Goal: Transaction & Acquisition: Book appointment/travel/reservation

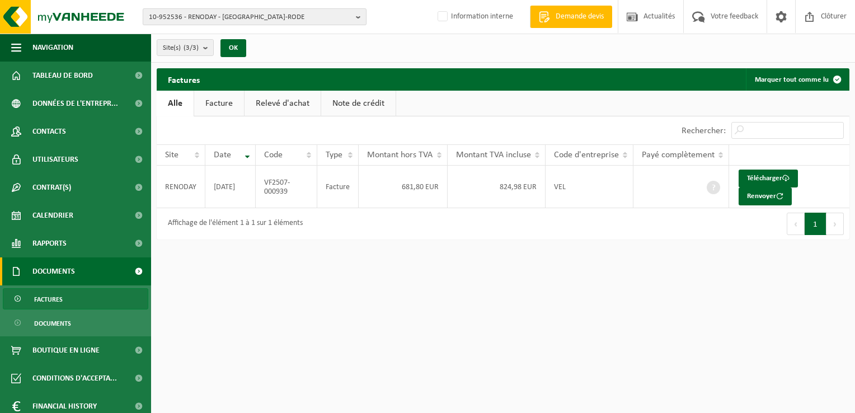
click at [226, 20] on span "10-952536 - RENODAY - SINT-GENESIUS-RODE" at bounding box center [250, 17] width 203 height 17
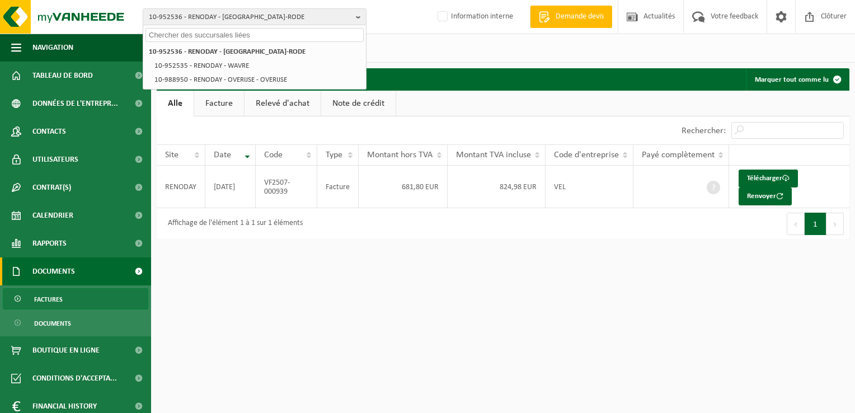
click at [229, 30] on input "text" at bounding box center [255, 35] width 218 height 14
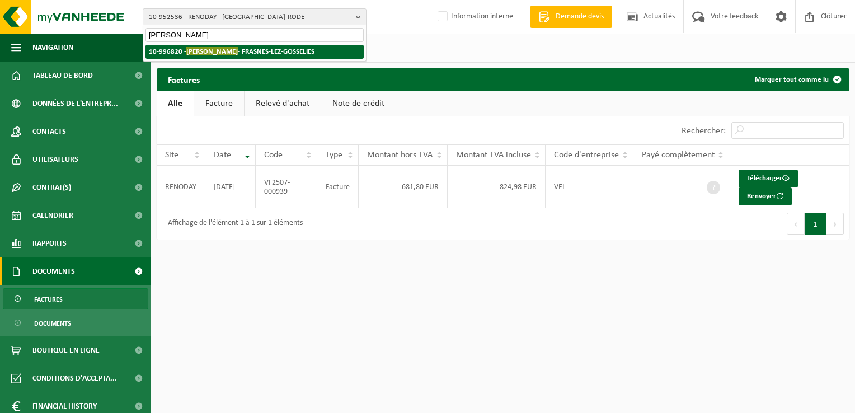
type input "meerts daniel"
click at [274, 51] on strong "10-996820 - MEERTS DANIEL - FRASNES-LEZ-GOSSELIES" at bounding box center [232, 51] width 166 height 8
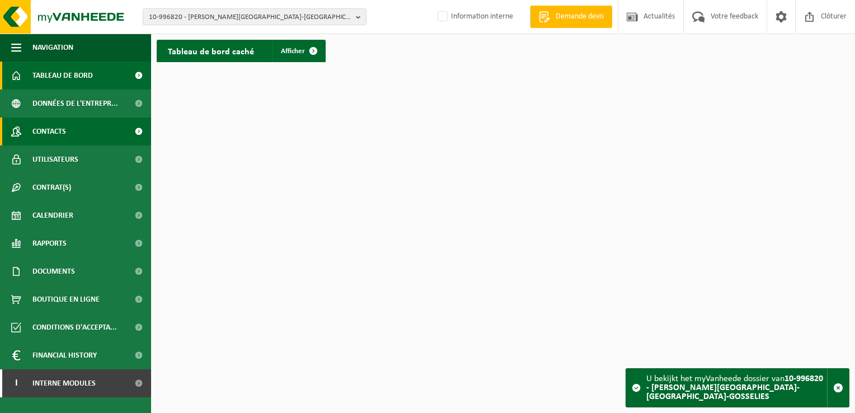
click at [110, 130] on link "Contacts" at bounding box center [75, 132] width 151 height 28
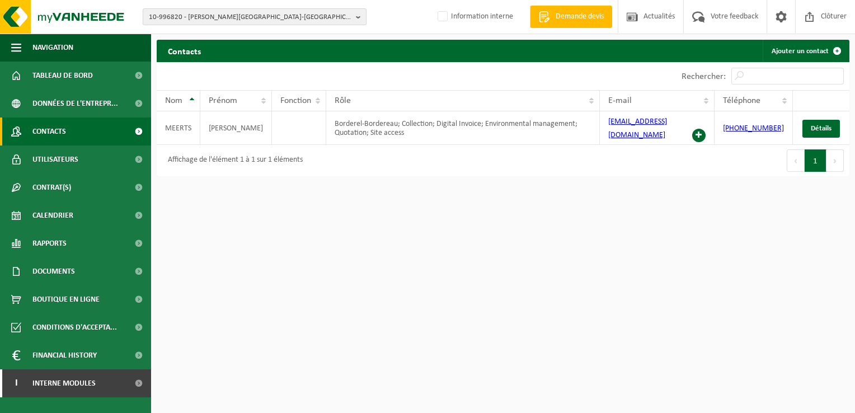
click at [171, 17] on span "10-996820 - [PERSON_NAME][GEOGRAPHIC_DATA]-[GEOGRAPHIC_DATA]-GOSSELIES" at bounding box center [250, 17] width 203 height 17
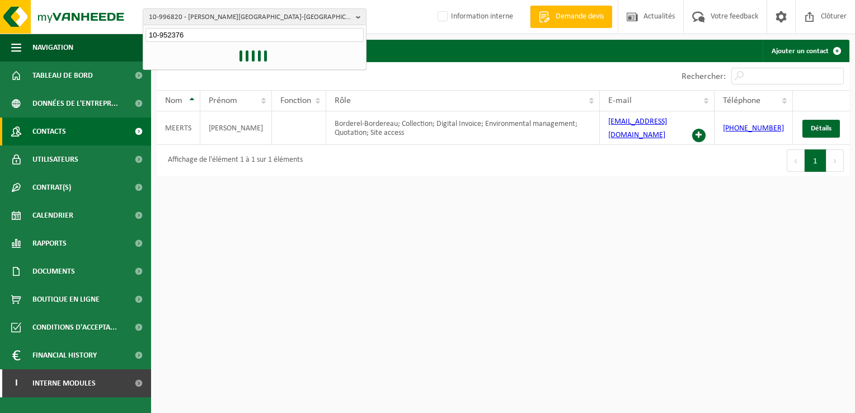
type input "10-952376"
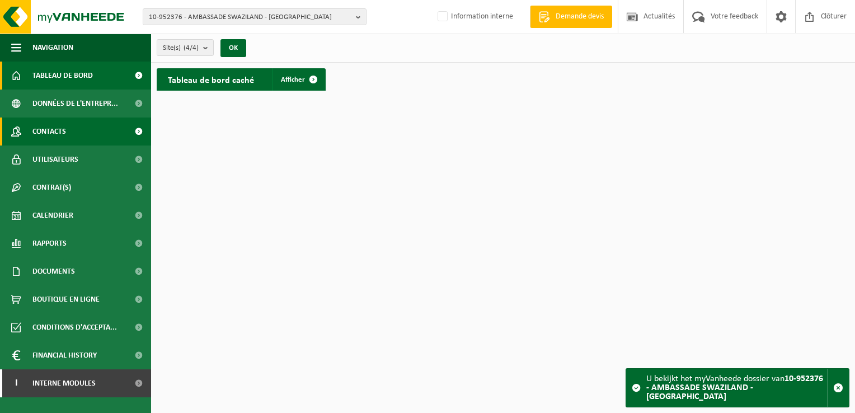
click at [78, 132] on link "Contacts" at bounding box center [75, 132] width 151 height 28
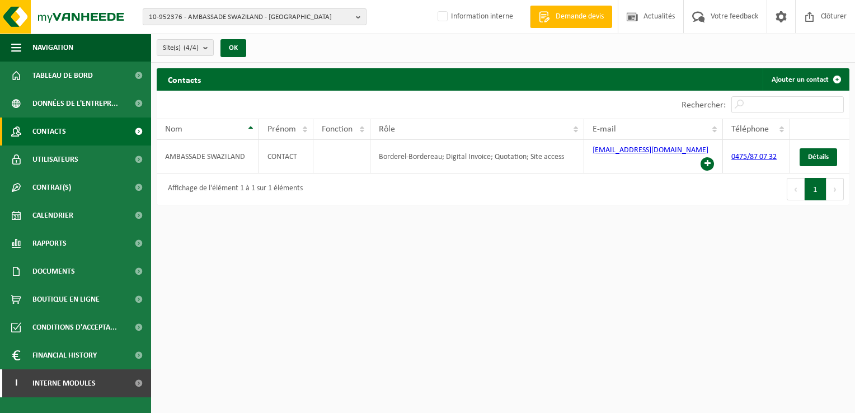
click at [219, 15] on span "10-952376 - AMBASSADE SWAZILAND - [GEOGRAPHIC_DATA]" at bounding box center [250, 17] width 203 height 17
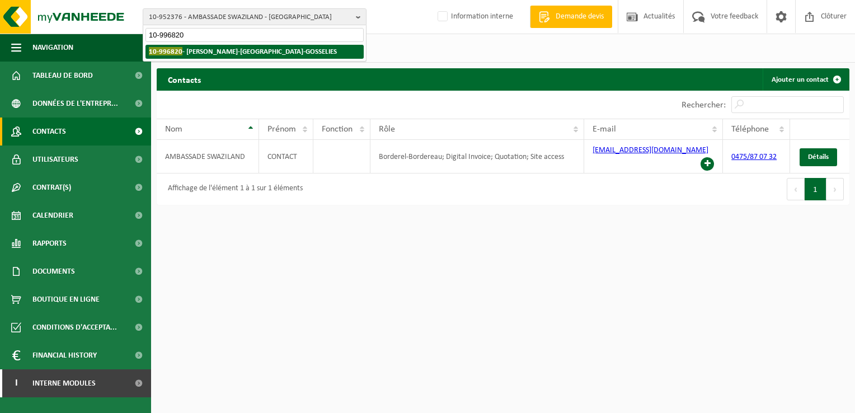
type input "10-996820"
click at [217, 51] on strong "10-996820 - MEERTS DANIEL - FRASNES-LEZ-GOSSELIES" at bounding box center [243, 51] width 188 height 8
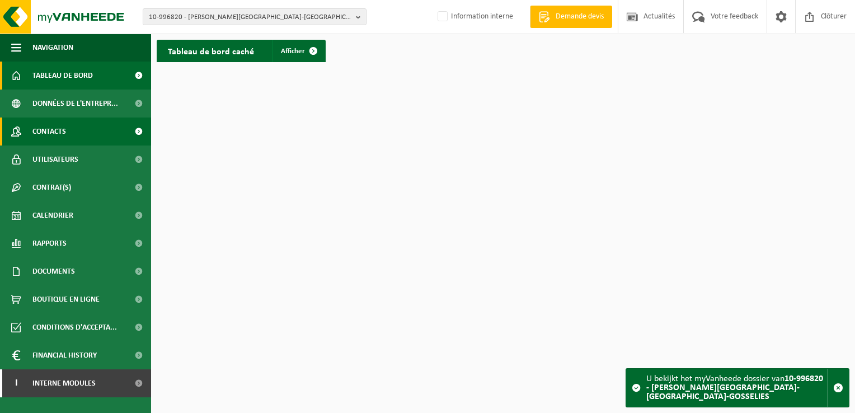
click at [59, 137] on span "Contacts" at bounding box center [49, 132] width 34 height 28
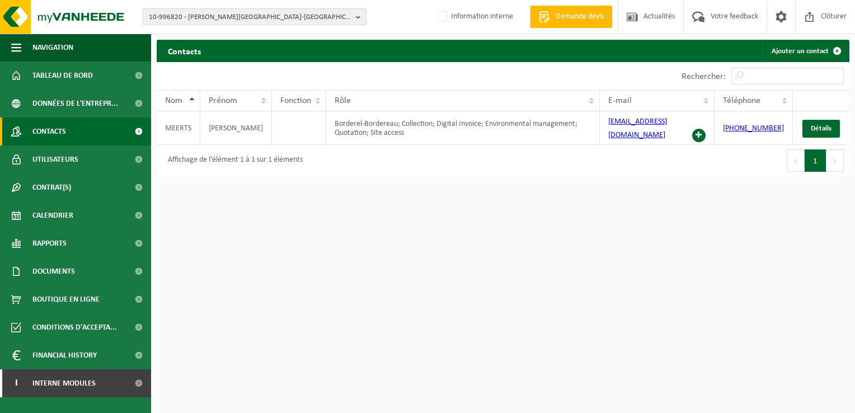
click at [179, 15] on span "10-996820 - [PERSON_NAME][GEOGRAPHIC_DATA]-[GEOGRAPHIC_DATA]-GOSSELIES" at bounding box center [250, 17] width 203 height 17
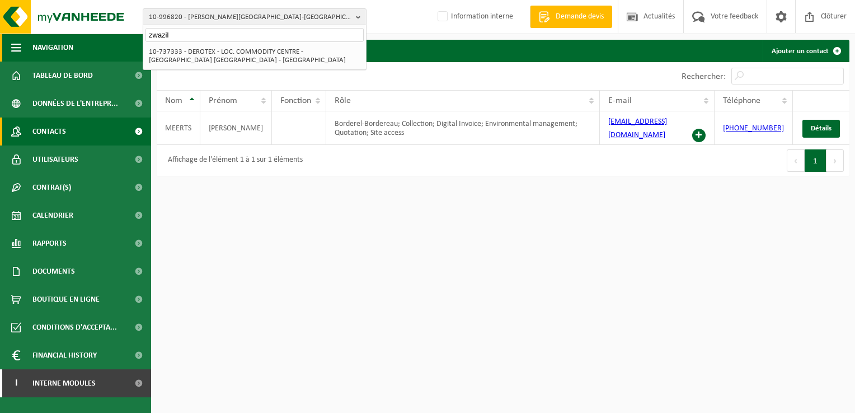
drag, startPoint x: 188, startPoint y: 35, endPoint x: 119, endPoint y: 41, distance: 69.7
click at [119, 41] on div "10-996820 - [PERSON_NAME][GEOGRAPHIC_DATA]-[GEOGRAPHIC_DATA]-GOSSELIES zwazil 1…" at bounding box center [427, 91] width 855 height 182
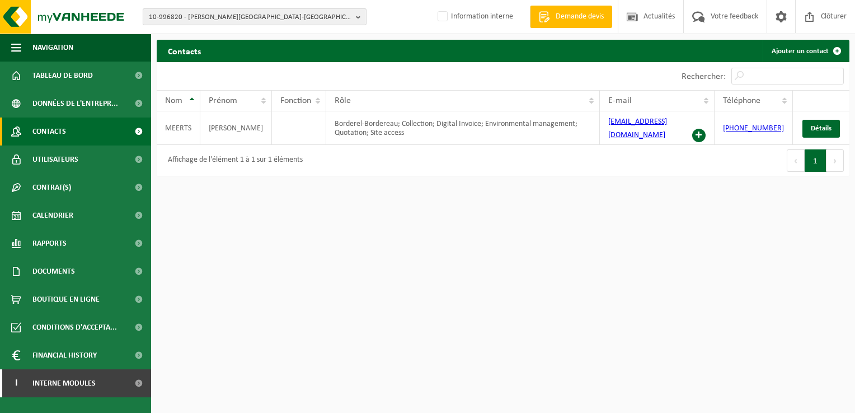
click at [172, 18] on span "10-996820 - MEERTS DANIEL - FRASNES-LEZ-GOSSELIES" at bounding box center [250, 17] width 203 height 17
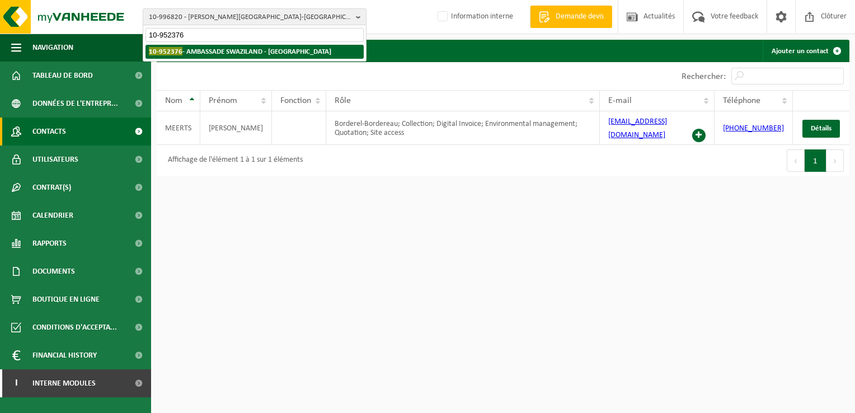
type input "10-952376"
click at [183, 48] on strong "10-952376 - AMBASSADE SWAZILAND - UCCLE" at bounding box center [240, 51] width 182 height 8
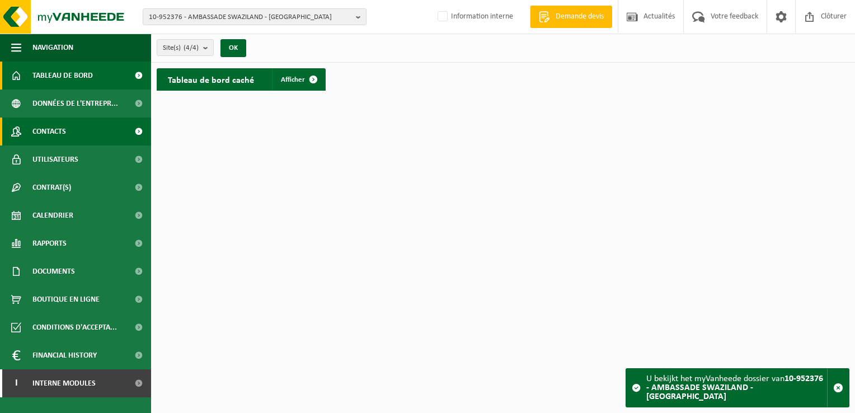
click at [54, 138] on span "Contacts" at bounding box center [49, 132] width 34 height 28
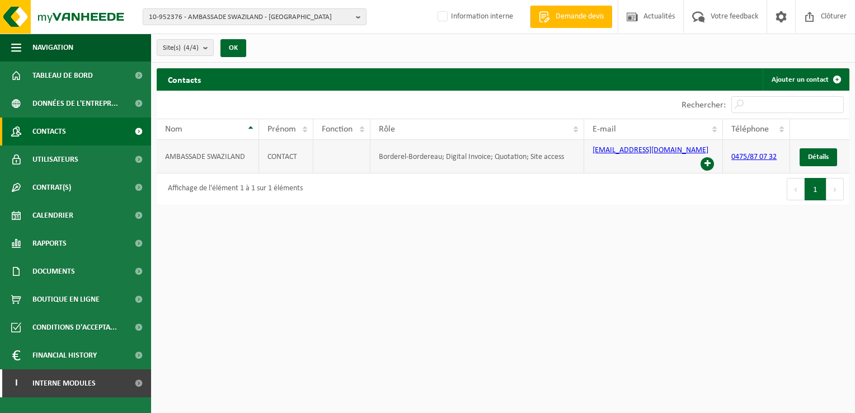
click at [752, 153] on link "0475/87 07 32" at bounding box center [754, 157] width 45 height 8
drag, startPoint x: 747, startPoint y: 151, endPoint x: 689, endPoint y: 252, distance: 116.8
click at [689, 252] on html "10-952376 - AMBASSADE SWAZILAND - UCCLE 10-952376 - AMBASSADE SWAZILAND - UCCLE…" at bounding box center [427, 206] width 855 height 413
drag, startPoint x: 780, startPoint y: 153, endPoint x: 730, endPoint y: 156, distance: 49.9
click at [730, 156] on td "0475/87 07 32" at bounding box center [756, 157] width 67 height 34
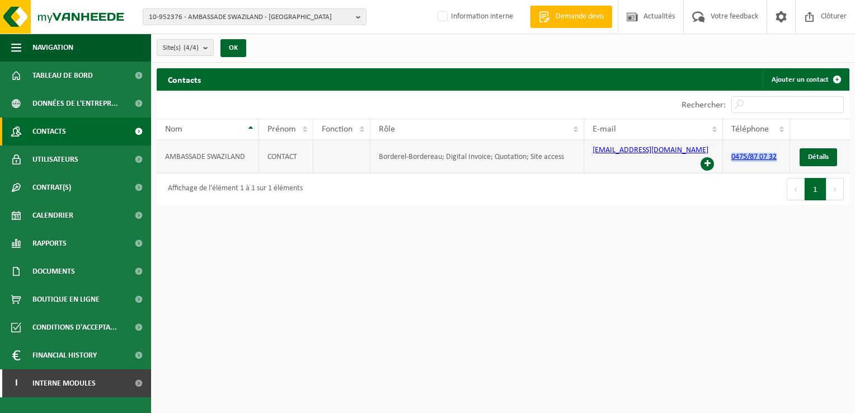
drag, startPoint x: 730, startPoint y: 156, endPoint x: 737, endPoint y: 153, distance: 6.6
copy link "0475/87 07 32"
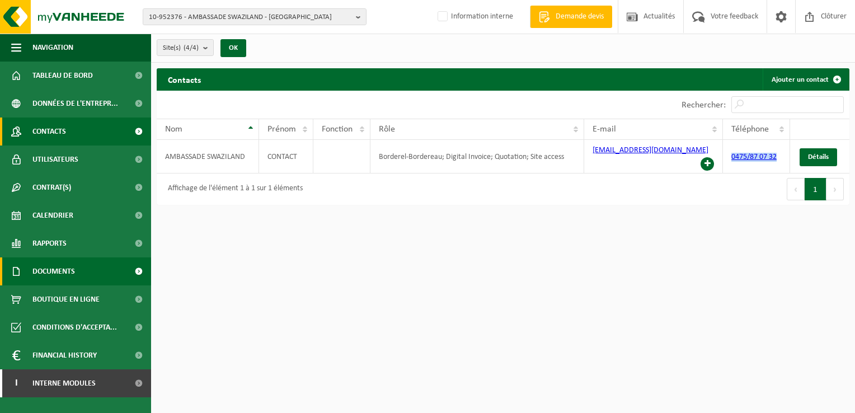
click at [86, 269] on link "Documents" at bounding box center [75, 271] width 151 height 28
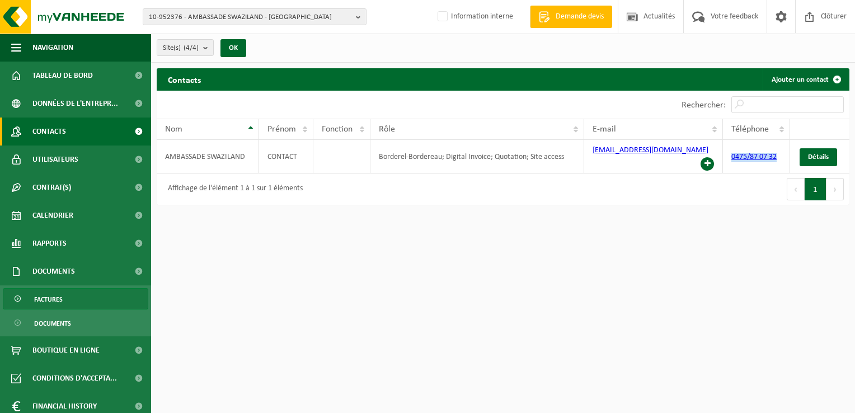
click at [43, 295] on span "Factures" at bounding box center [48, 299] width 29 height 21
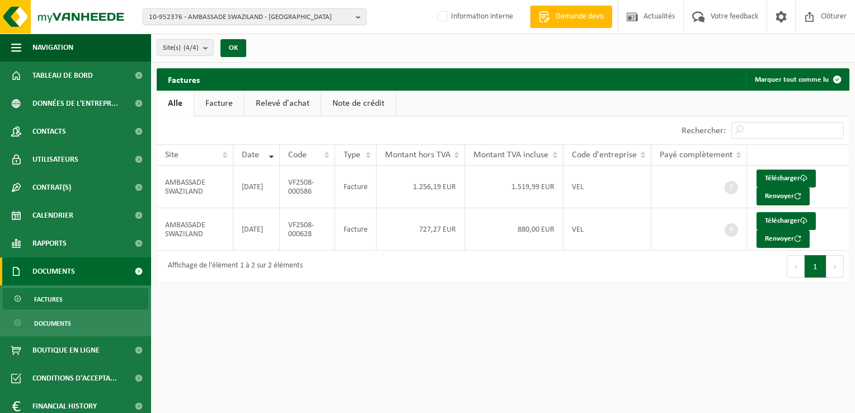
click at [304, 368] on html "10-952376 - AMBASSADE SWAZILAND - UCCLE 10-952376 - AMBASSADE SWAZILAND - UCCLE…" at bounding box center [427, 206] width 855 height 413
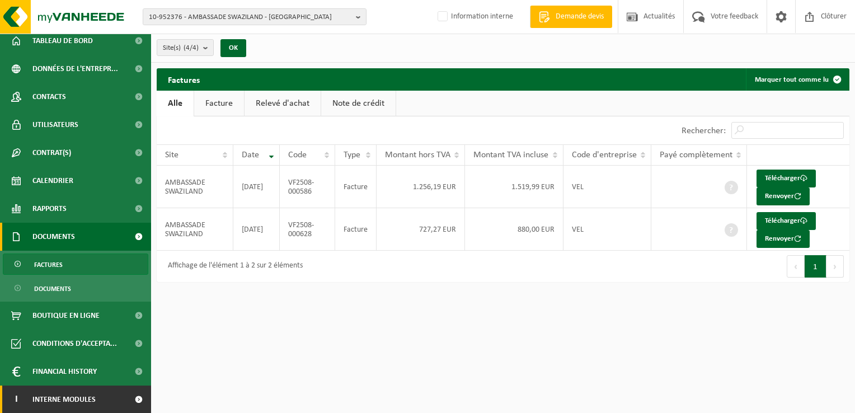
click at [126, 400] on span at bounding box center [138, 400] width 25 height 28
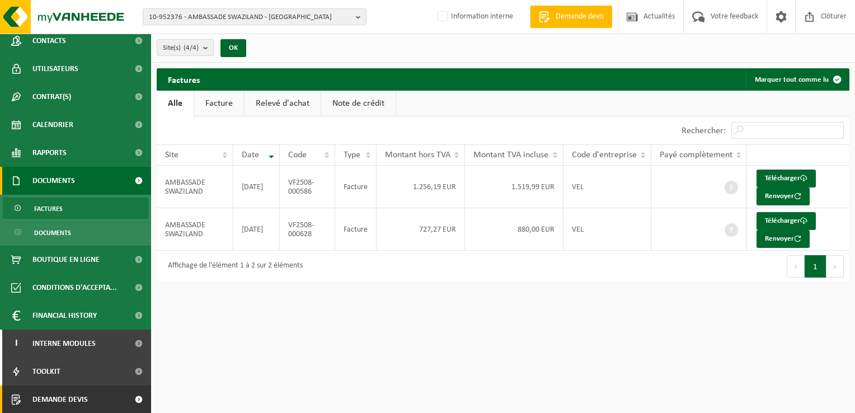
click at [101, 395] on link "Demande devis" at bounding box center [75, 400] width 151 height 28
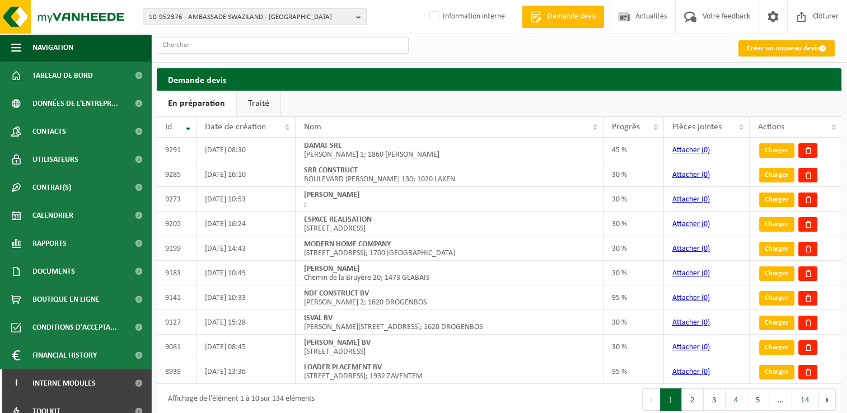
click at [806, 51] on link "Créer un nouveau devis" at bounding box center [786, 48] width 96 height 16
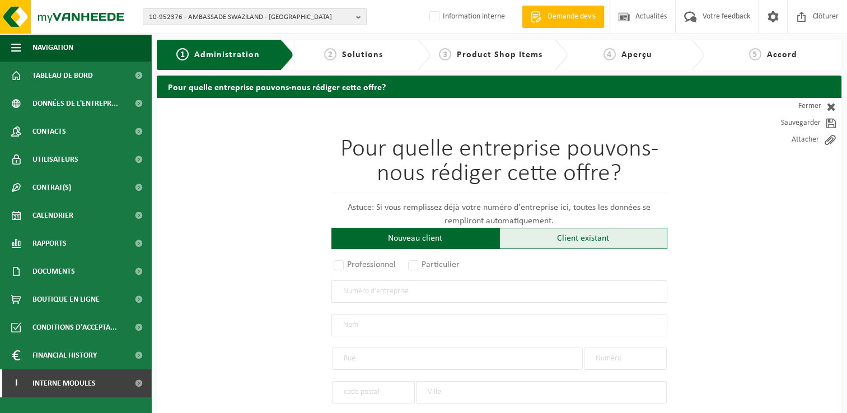
click at [593, 237] on div "Client existant" at bounding box center [583, 238] width 168 height 21
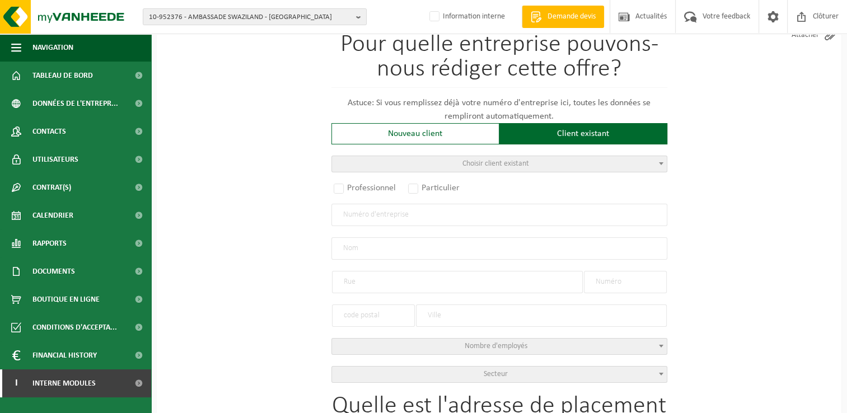
scroll to position [112, 0]
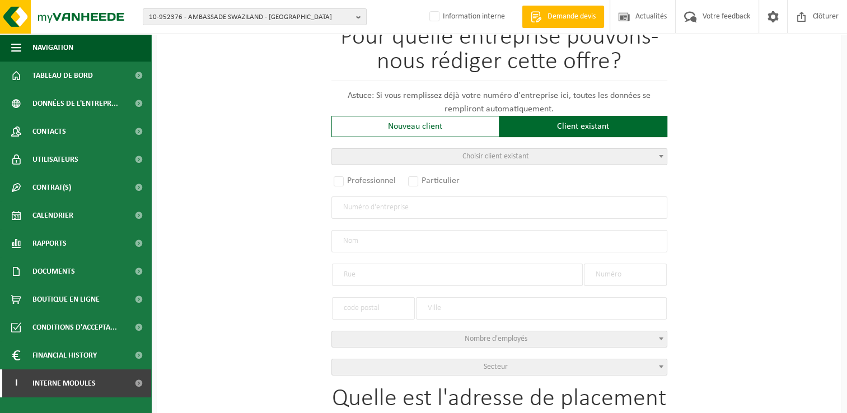
click at [473, 158] on span "Choisir client existant" at bounding box center [495, 156] width 67 height 8
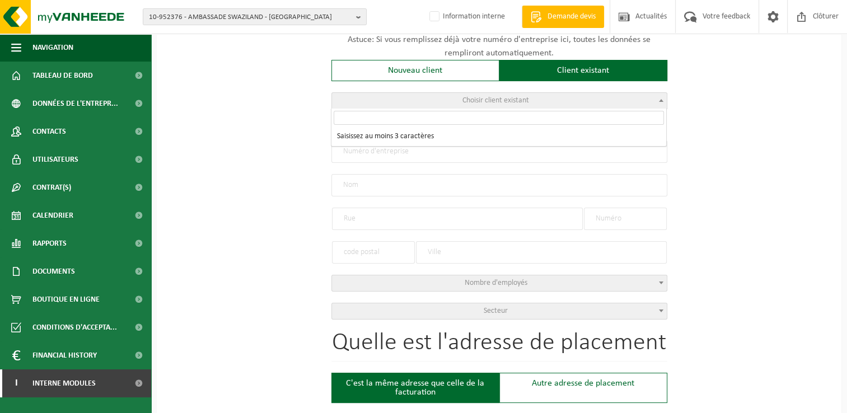
click at [371, 119] on input "search" at bounding box center [499, 118] width 330 height 14
type input "K"
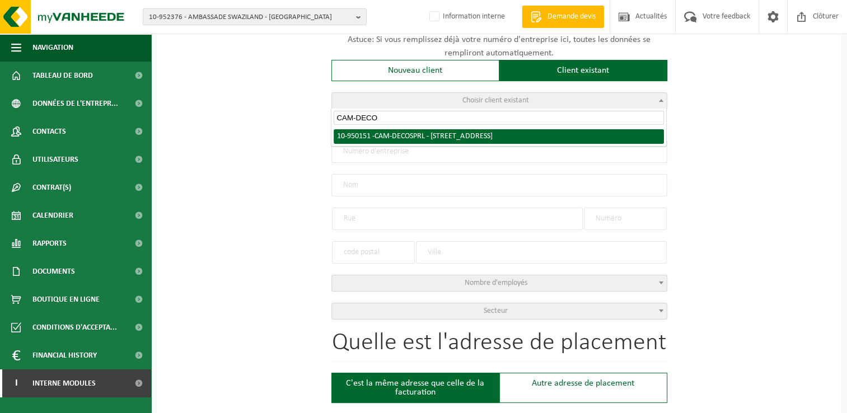
type input "CAM-DECO"
select select "144452"
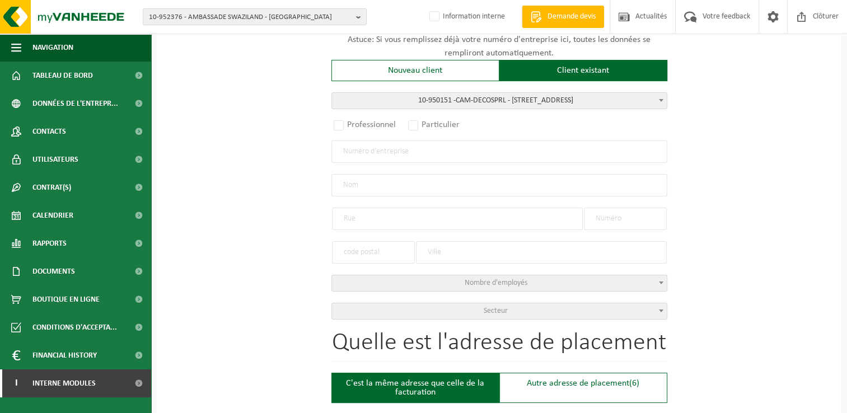
radio input "true"
type input "0885.194.977"
type input "CAM-DECO SPRL"
type input "AVENUE DES ANGLAIS"
type input "18"
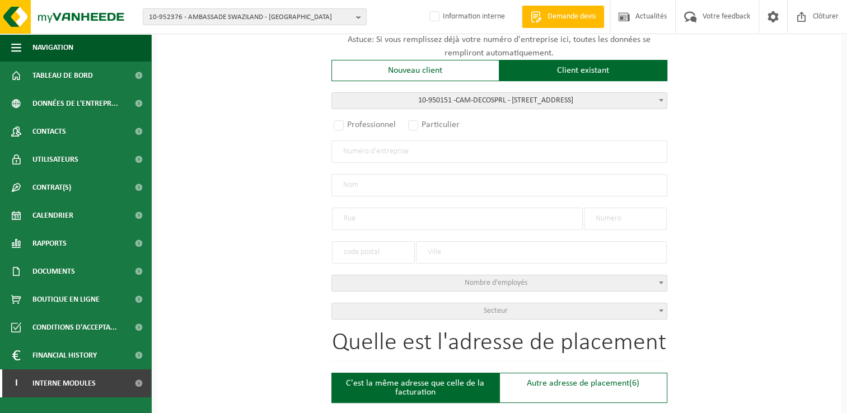
type input "1410"
type input "WATERLOO"
select select "11"
type input "CAM-DECO SPRL"
type input "AVENUE DES ANGLAIS"
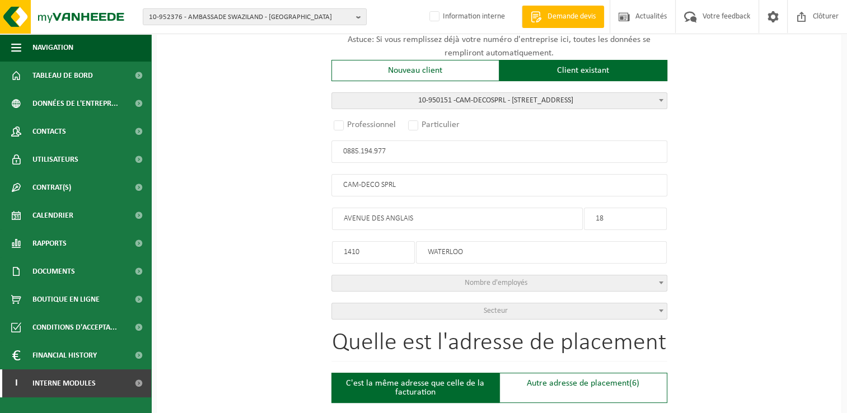
type input "18"
type input "1410"
type input "WATERLOO"
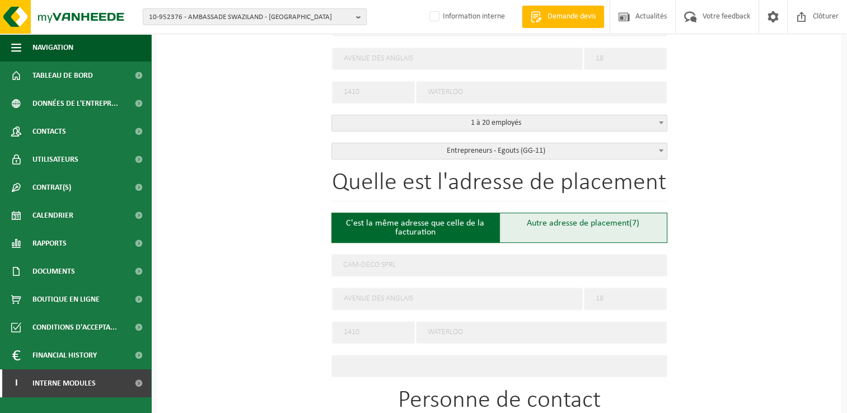
select select "D"
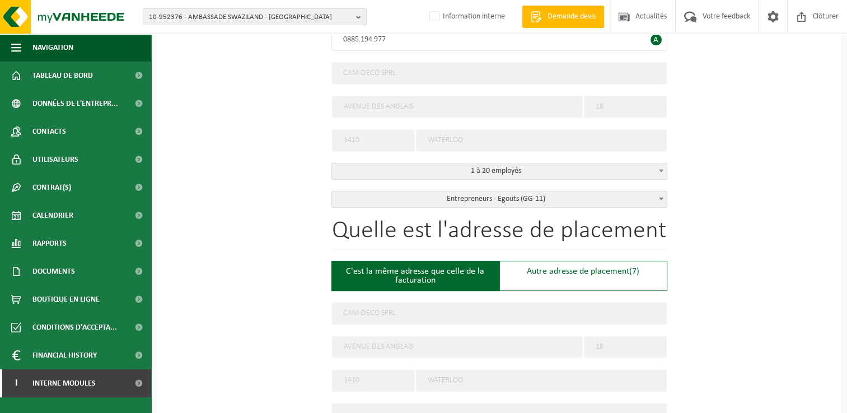
scroll to position [336, 0]
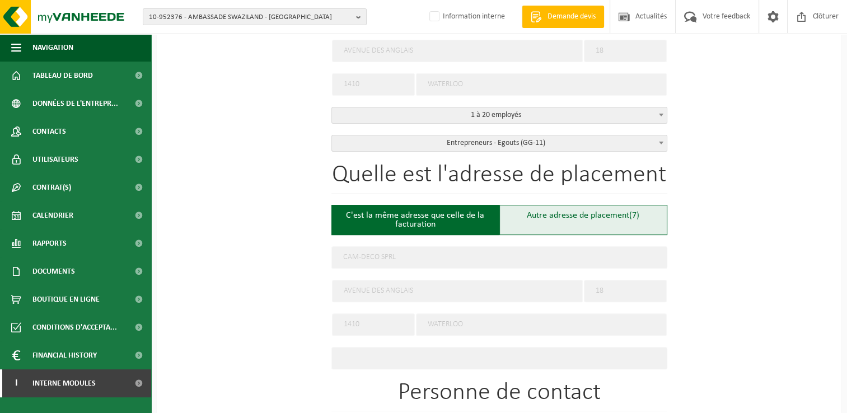
click at [604, 225] on div "Autre adresse de placement (7)" at bounding box center [583, 220] width 168 height 30
type input "Chantier -"
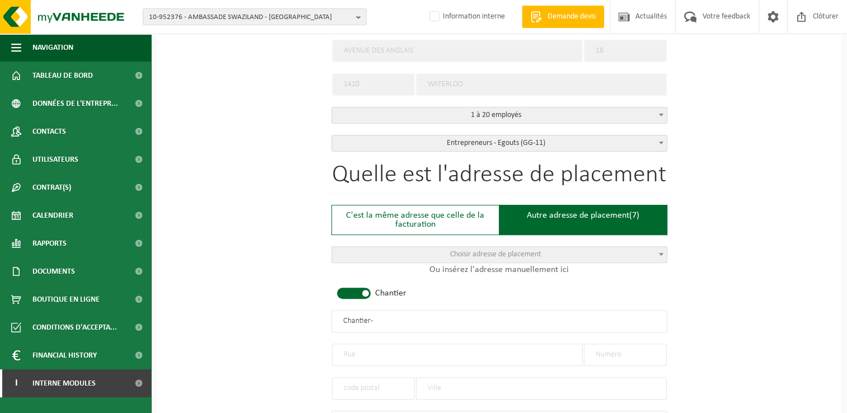
click at [381, 344] on input "text" at bounding box center [457, 355] width 251 height 22
type input "RUE DES COMBATTANTS"
type input "53"
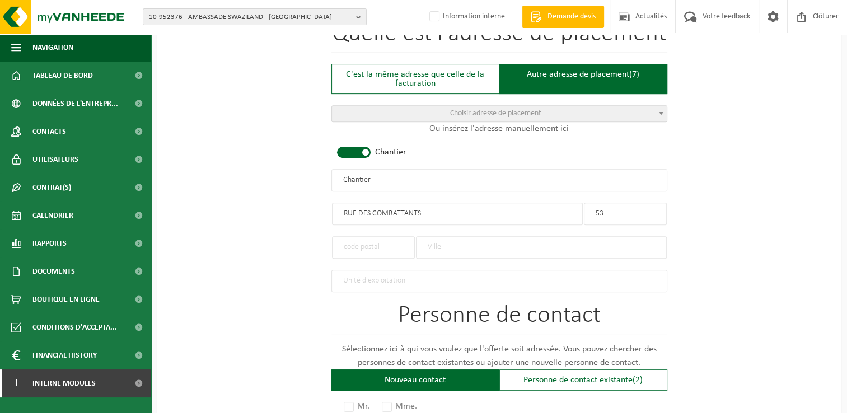
scroll to position [504, 0]
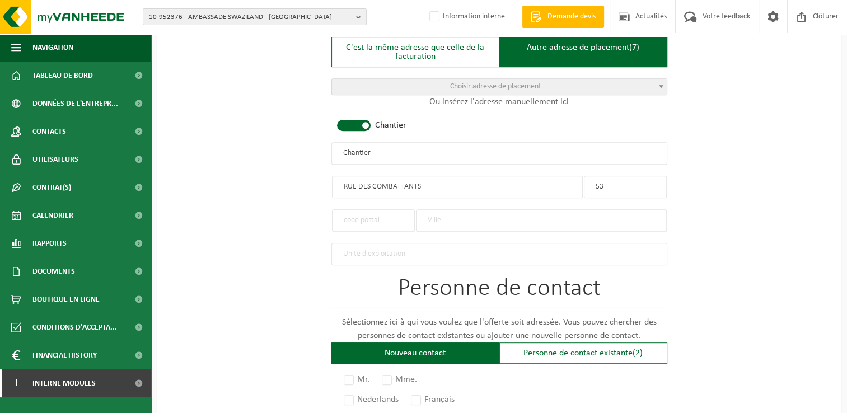
click at [355, 216] on input "text" at bounding box center [373, 220] width 83 height 22
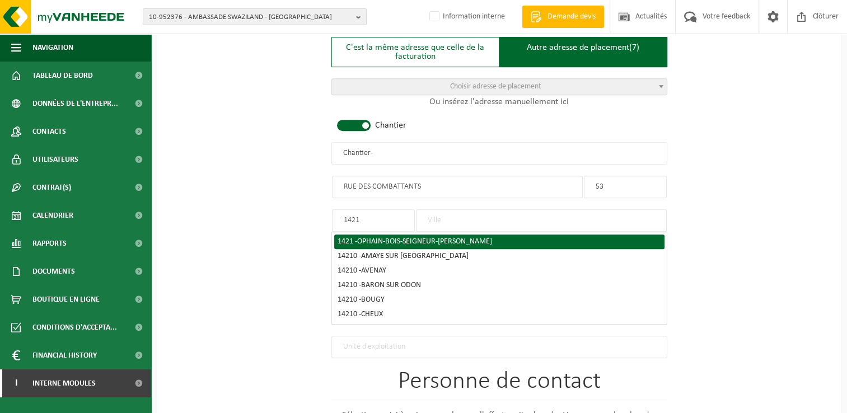
type input "1421"
click at [409, 237] on span "OPHAIN-BOIS-SEIGNEUR-ISAAC" at bounding box center [424, 241] width 135 height 8
type input "OPHAIN-BOIS-SEIGNEUR-ISAAC"
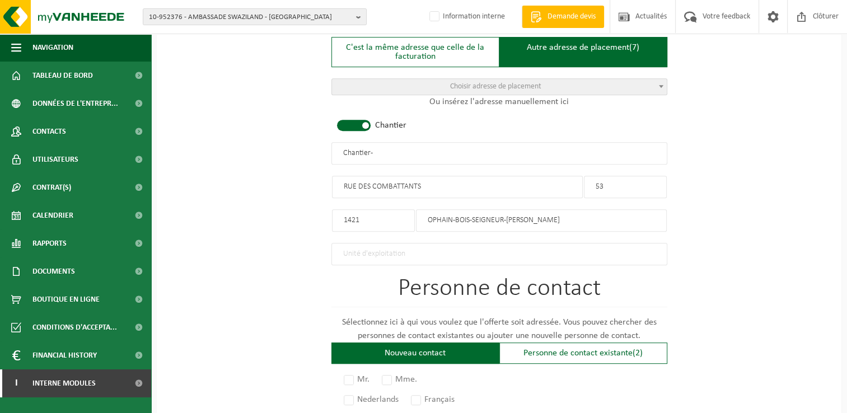
drag, startPoint x: 379, startPoint y: 150, endPoint x: 260, endPoint y: 168, distance: 120.1
click at [260, 168] on div "Pour quelle entreprise pouvons-nous rédiger cette offre? Astuce: Si vous rempli…" at bounding box center [499, 151] width 685 height 1114
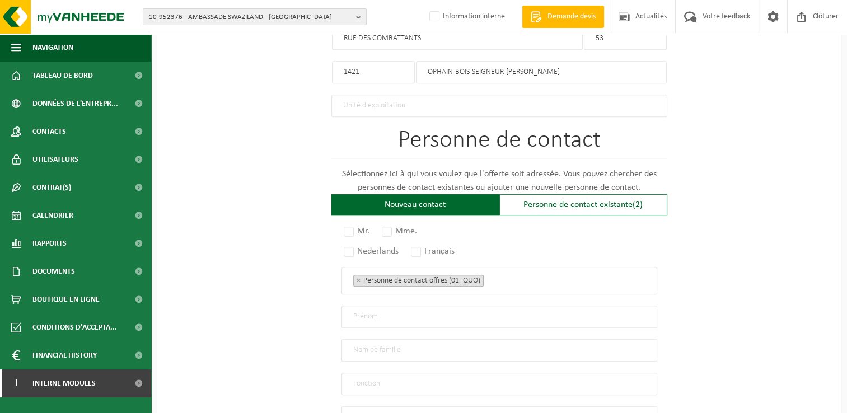
scroll to position [672, 0]
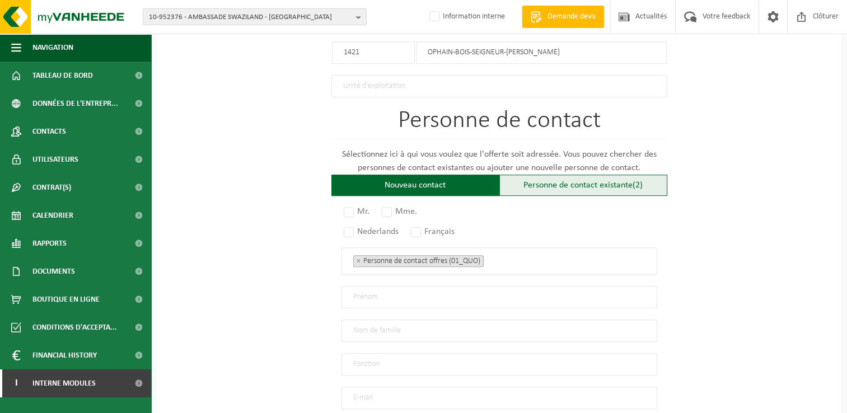
type input "CAM-DECO -"
click at [580, 184] on div "Personne de contact existante (2)" at bounding box center [583, 185] width 168 height 21
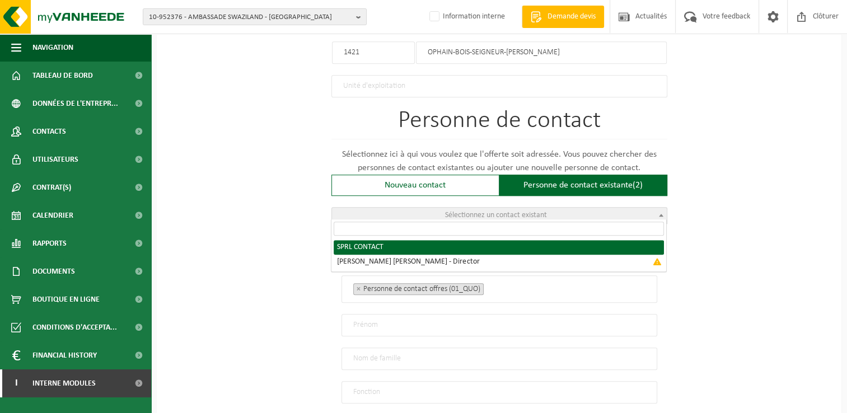
click at [486, 211] on span "Sélectionnez un contact existant" at bounding box center [496, 215] width 102 height 8
radio input "true"
select select "{"code":"10-950152","firstname":"CONTACT","surname":"SPRL","gender":"Unknown","…"
type input "CONTACT"
type input "SPRL"
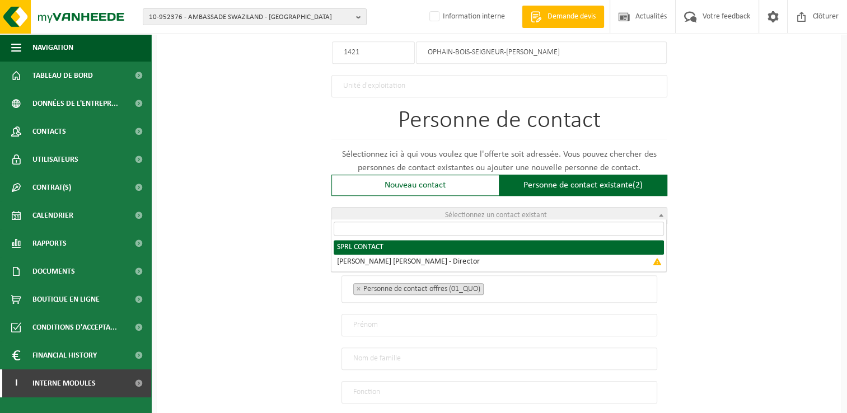
type input "cam.deco@hotmail.com"
type input "0496/33 06 00"
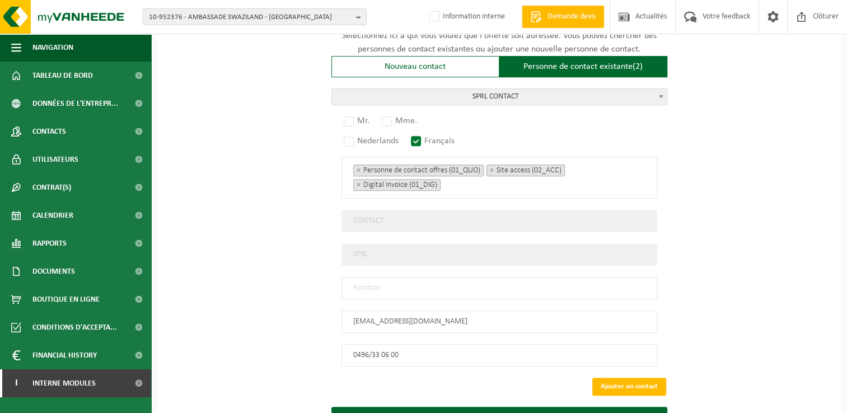
scroll to position [838, 0]
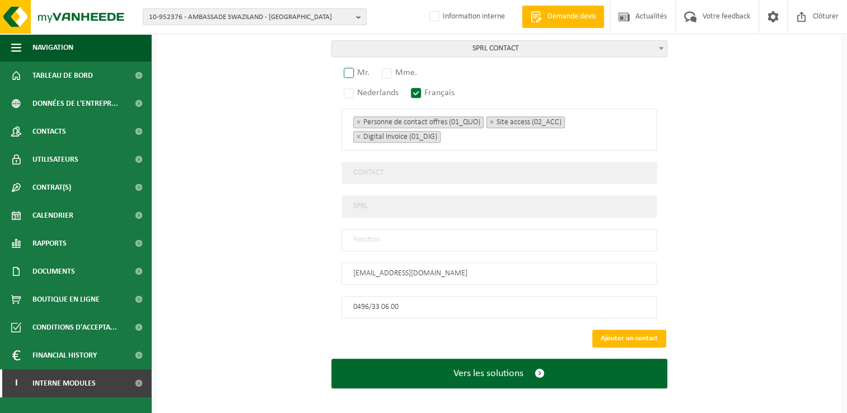
click at [345, 65] on label "Mr." at bounding box center [356, 73] width 31 height 16
radio input "true"
click at [390, 238] on input "text" at bounding box center [499, 240] width 316 height 22
type input "Manager"
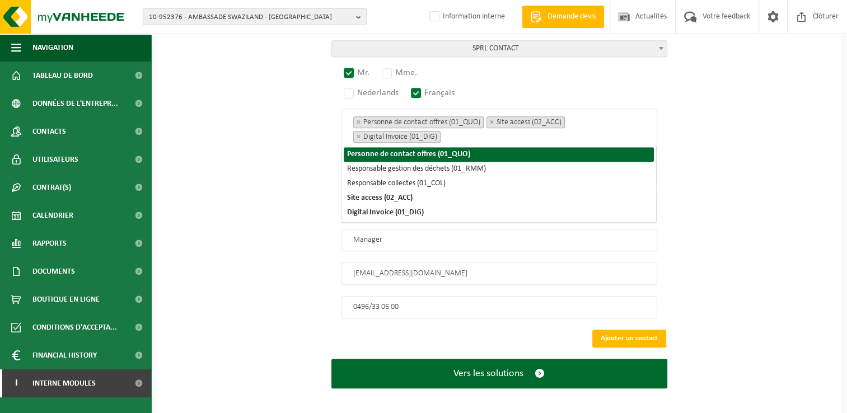
scroll to position [676, 0]
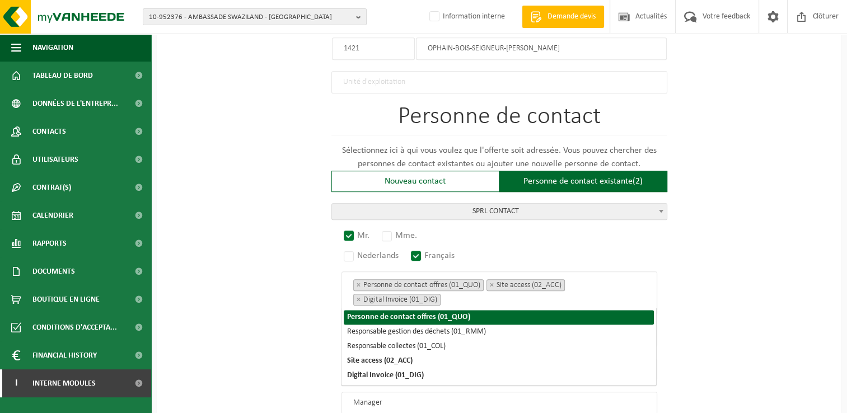
click at [265, 255] on div "Pour quelle entreprise pouvons-nous rédiger cette offre? Astuce: Si vous rempli…" at bounding box center [499, 0] width 685 height 1157
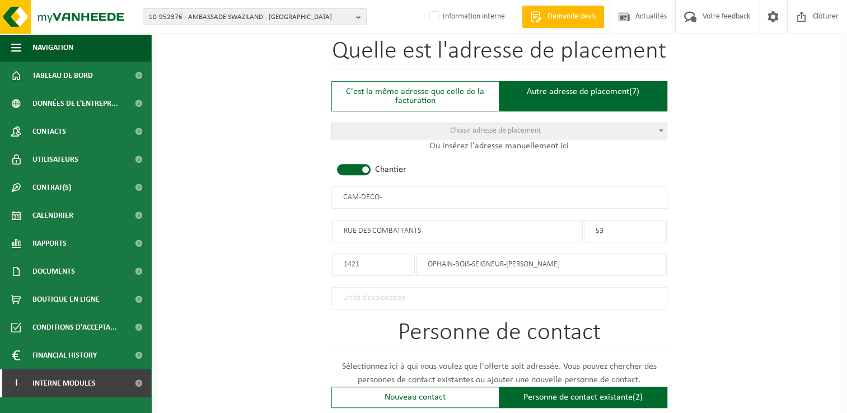
scroll to position [452, 0]
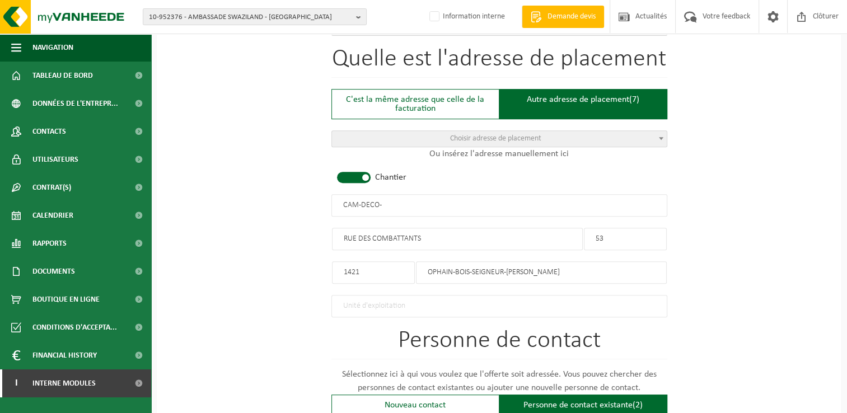
click at [410, 207] on input "CAM-DECO -" at bounding box center [499, 205] width 336 height 22
click at [376, 202] on input "CAM-DECO - DEPOT" at bounding box center [499, 205] width 336 height 22
click at [444, 204] on input "CAM-DECO - DEPOT" at bounding box center [499, 205] width 336 height 22
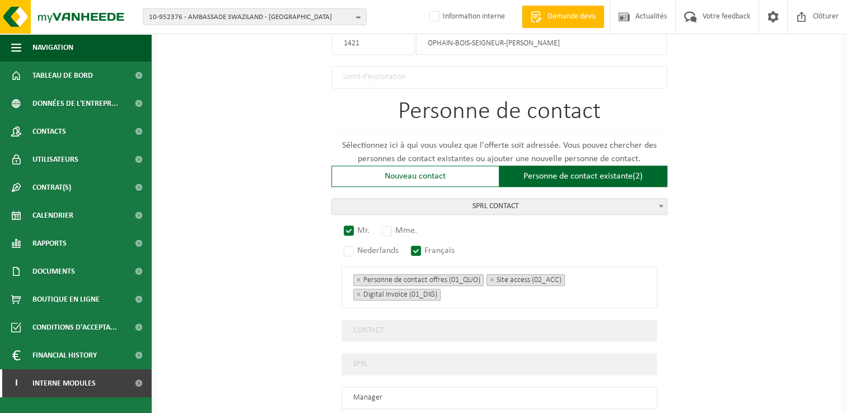
scroll to position [838, 0]
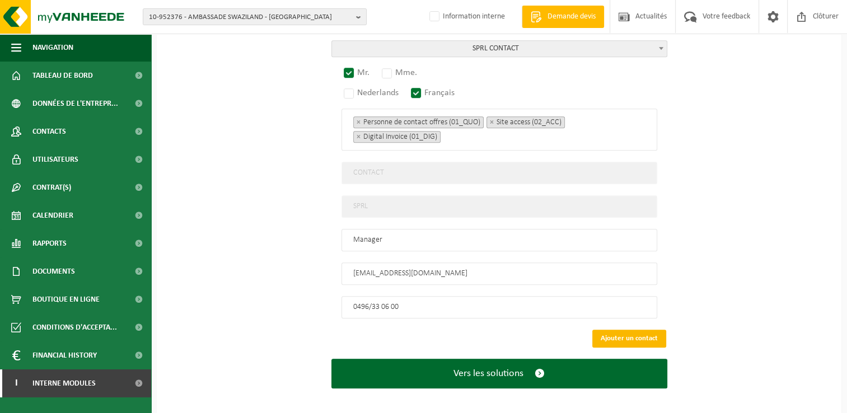
type input "CAM-DECO - DEPOT OPHAIN-BOIS-SEIGNEUR-ISAAC"
click at [654, 332] on button "Ajouter un contact" at bounding box center [629, 339] width 74 height 18
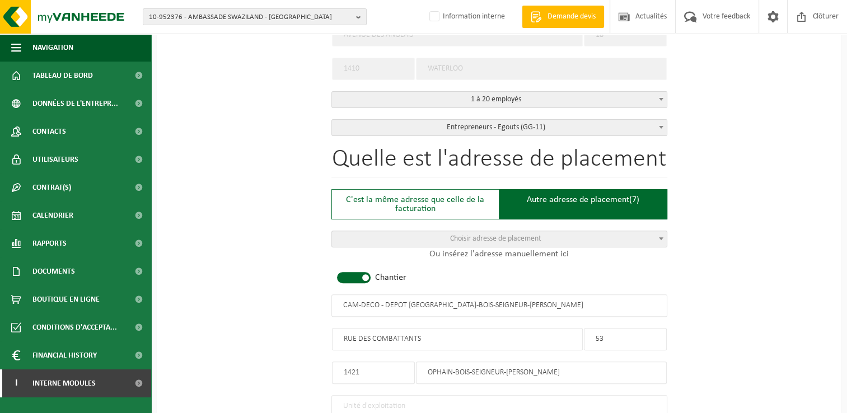
scroll to position [631, 0]
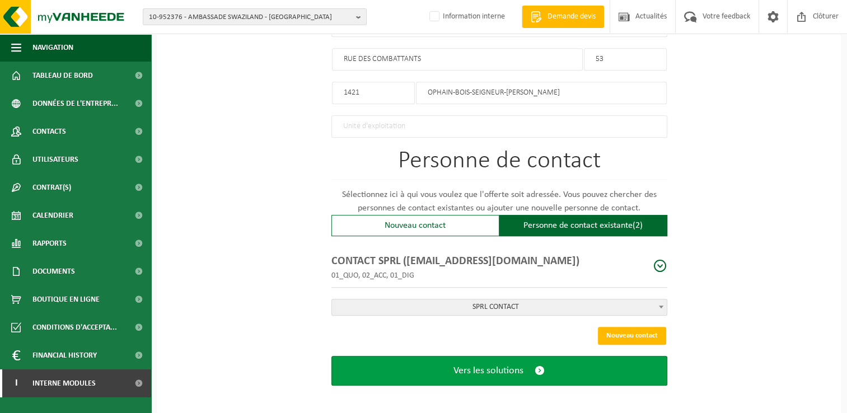
click at [477, 372] on button "Vers les solutions" at bounding box center [499, 371] width 336 height 30
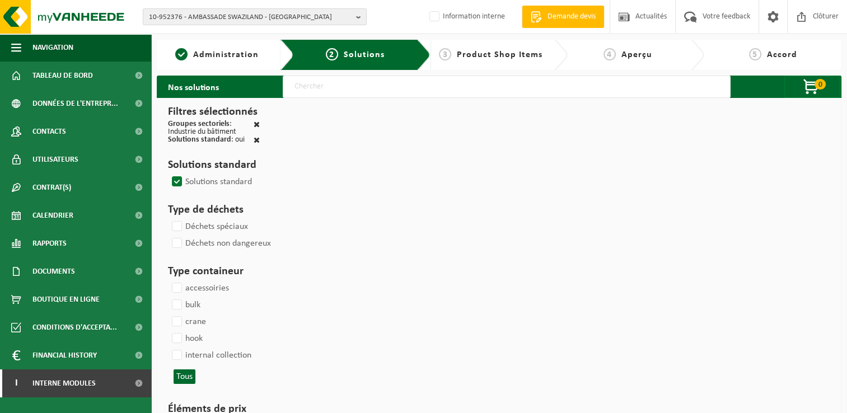
click at [312, 93] on input "text" at bounding box center [507, 87] width 448 height 22
type input "000291"
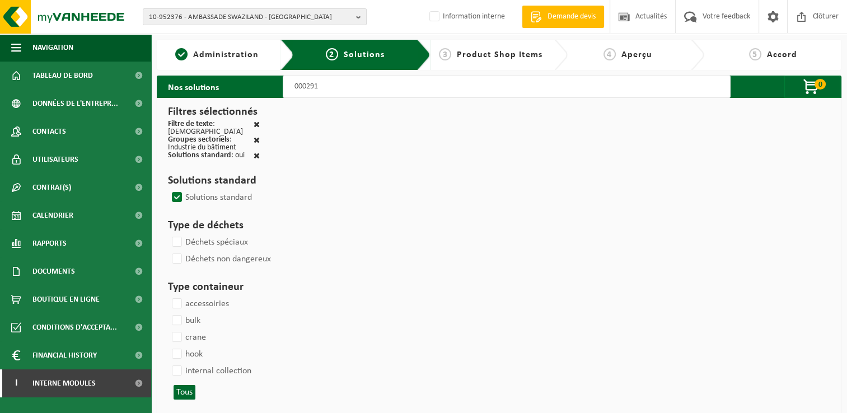
select select
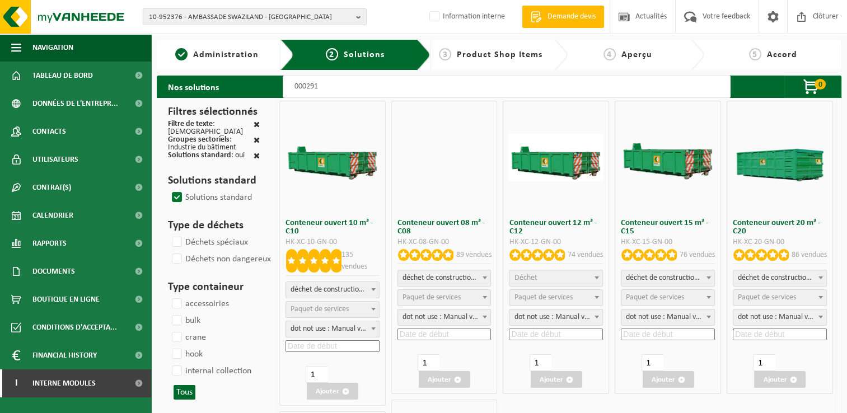
select select
select select "197"
select select
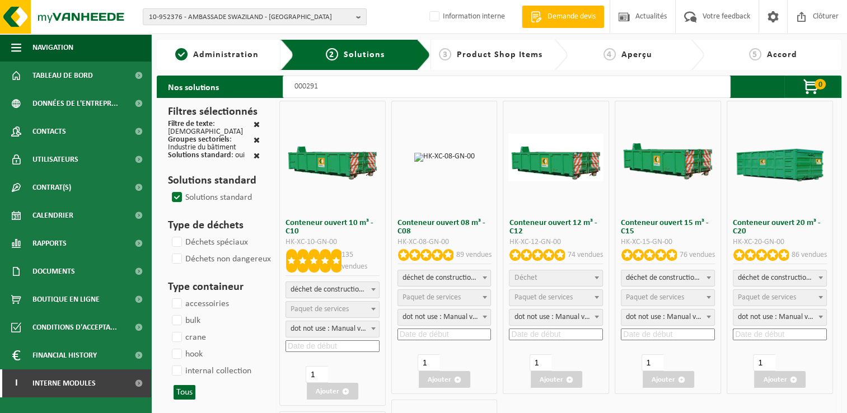
select select
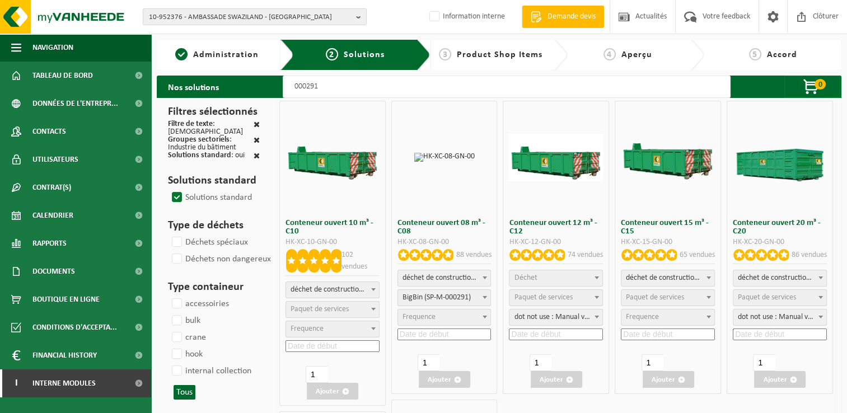
select select
select select "197"
select select
select select "197"
select select
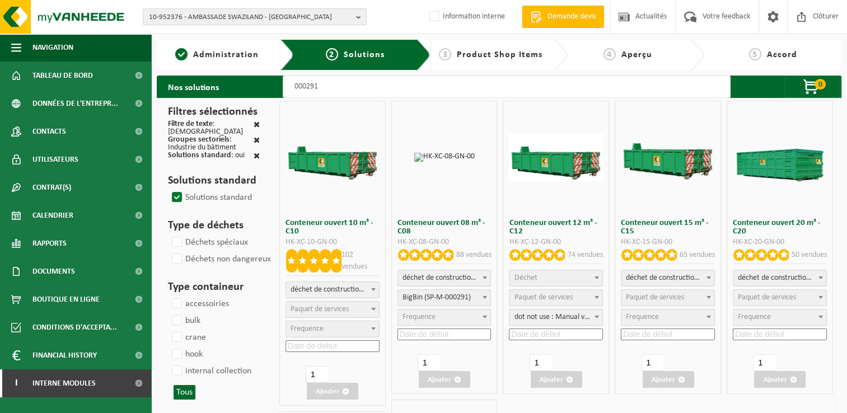
select select "25"
click at [550, 276] on span "Déchet" at bounding box center [555, 278] width 93 height 16
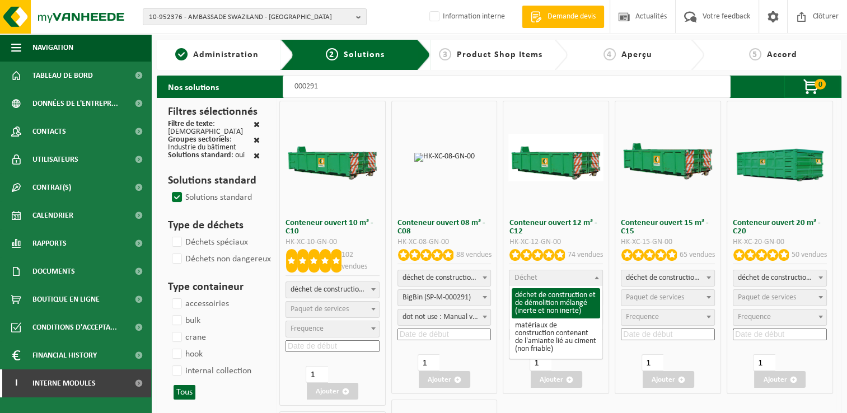
select select "31"
select select
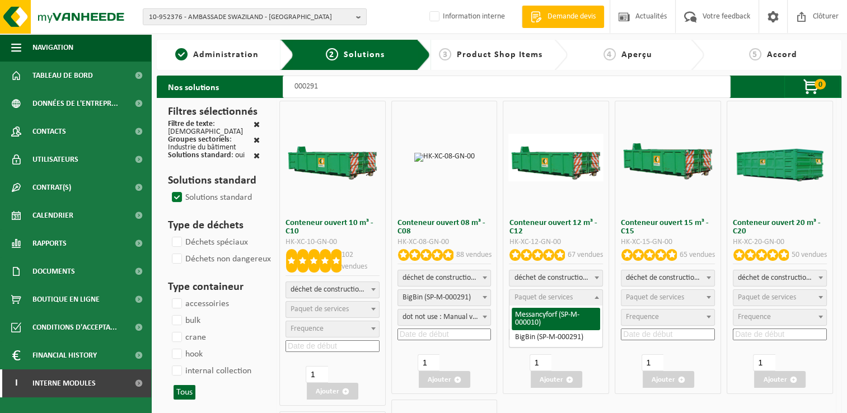
click at [545, 297] on span "Paquet de services" at bounding box center [543, 297] width 58 height 8
select select "197"
select select "25"
click at [554, 334] on input at bounding box center [556, 335] width 94 height 12
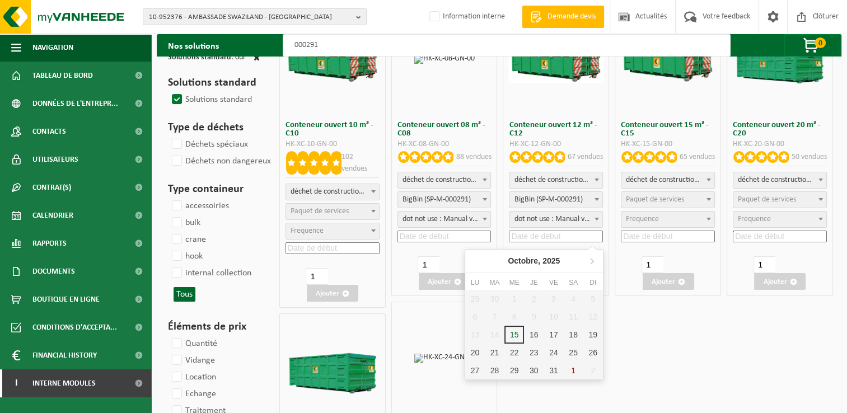
scroll to position [168, 0]
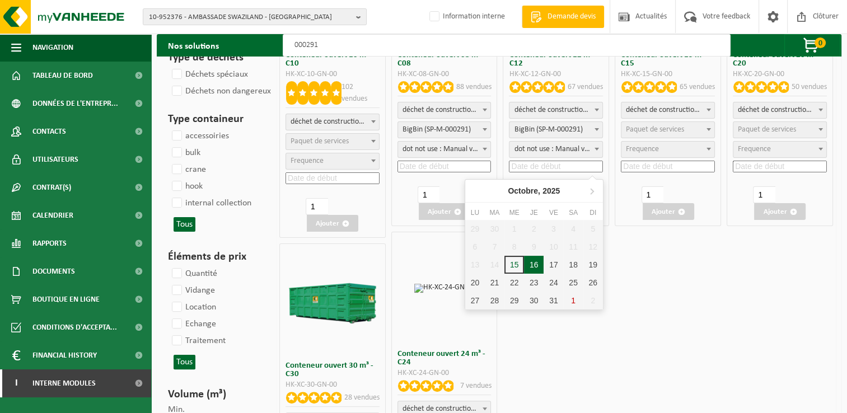
click at [537, 267] on div "16" at bounding box center [534, 265] width 20 height 18
type input "2025-10-16"
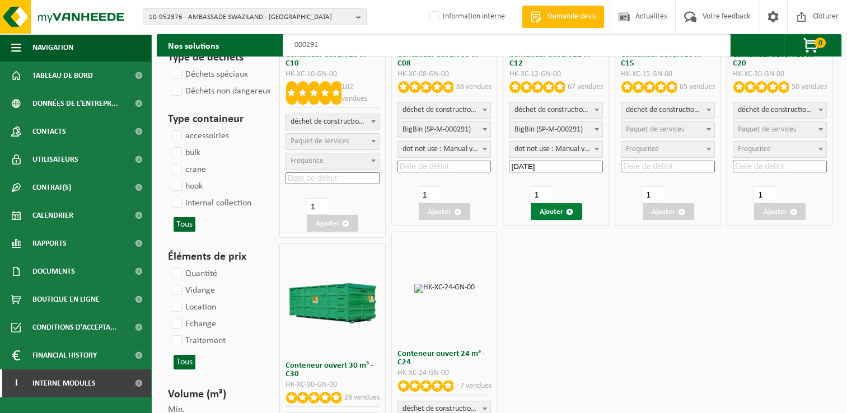
click at [556, 215] on button "Ajouter" at bounding box center [556, 211] width 51 height 17
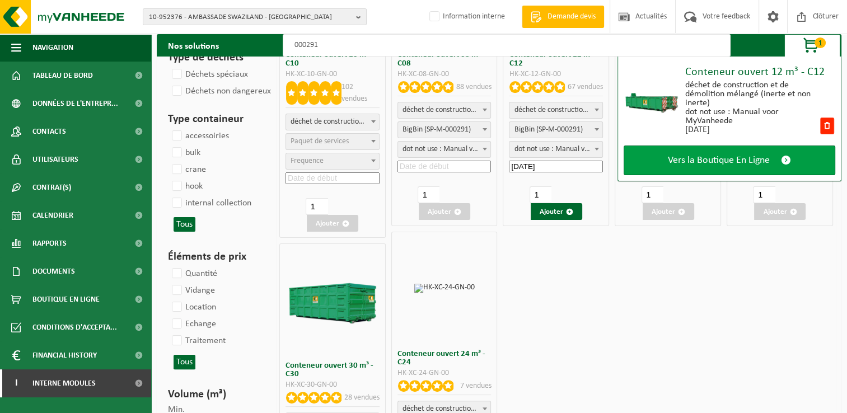
click at [694, 163] on span "Vers la Boutique En Ligne" at bounding box center [719, 160] width 102 height 12
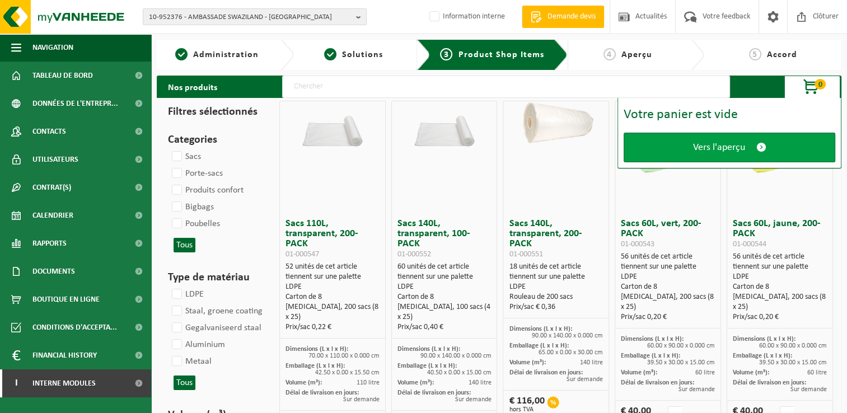
click at [693, 147] on span "Vers l'aperçu" at bounding box center [719, 148] width 52 height 12
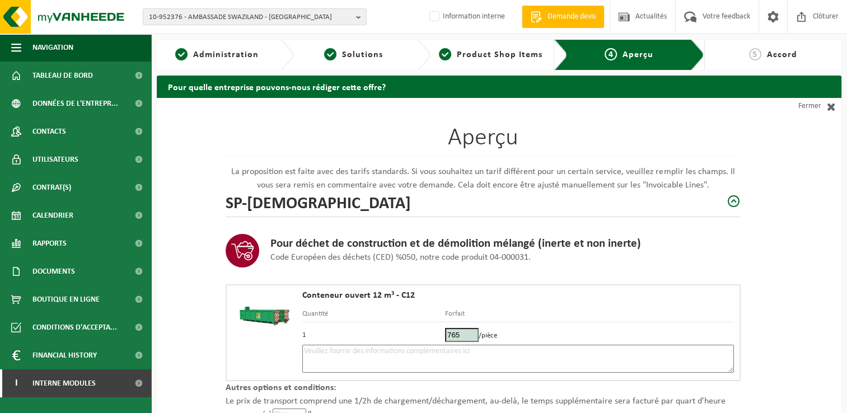
click at [328, 355] on textarea at bounding box center [518, 359] width 432 height 28
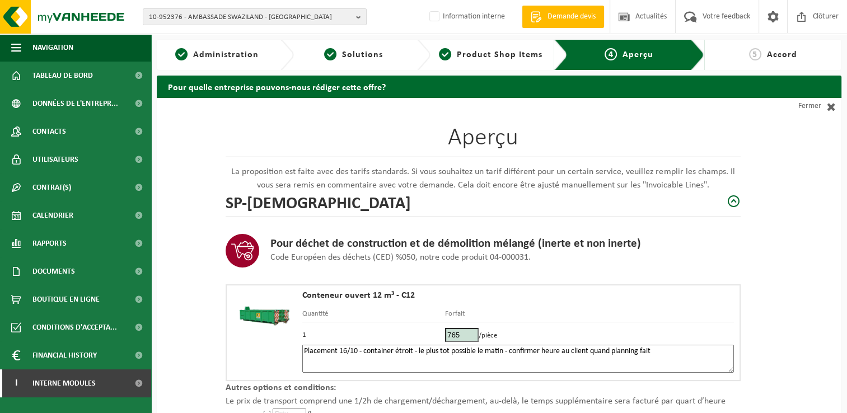
click at [667, 350] on textarea "Placement 16/10 - container étroit - le plus tot possible le matin - confirmer …" at bounding box center [518, 359] width 432 height 28
paste textarea "496330600"
click at [656, 348] on textarea "Placement 16/10 - container étroit - le plus tot possible le matin - confirmer …" at bounding box center [518, 359] width 432 height 28
click at [716, 357] on textarea "Placement 16/10 - container étroit - le plus tot possible le matin - confirmer …" at bounding box center [518, 359] width 432 height 28
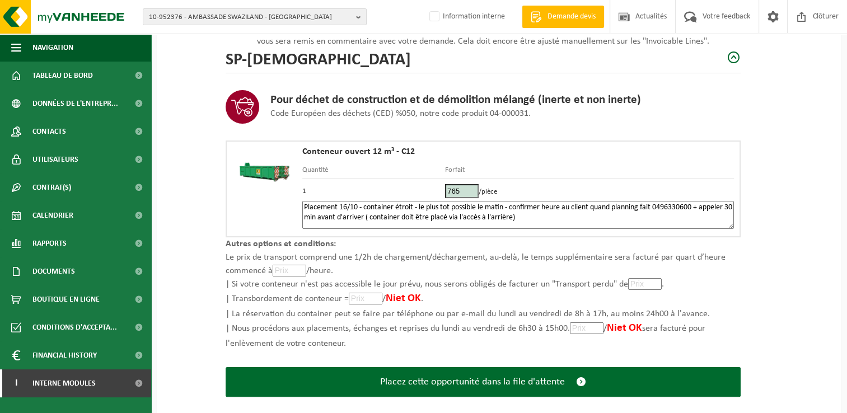
scroll to position [159, 0]
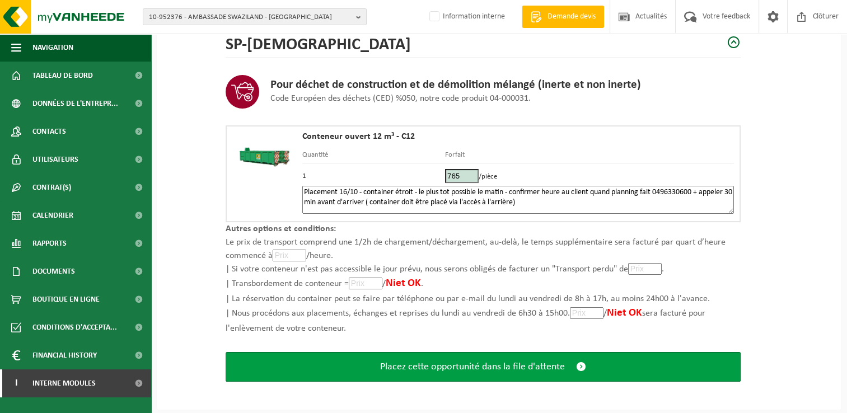
type textarea "Placement 16/10 - container étroit - le plus tot possible le matin - confirmer …"
click at [502, 365] on span "Placez cette opportunité dans la file d'attente" at bounding box center [472, 367] width 185 height 12
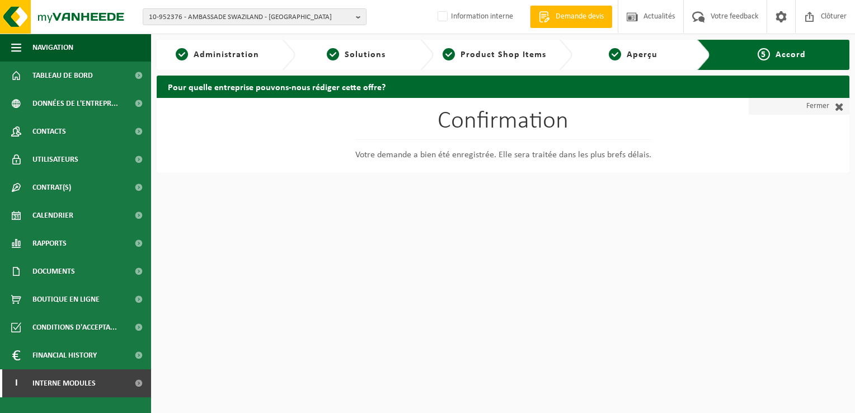
click at [816, 109] on link "Fermer" at bounding box center [799, 106] width 101 height 17
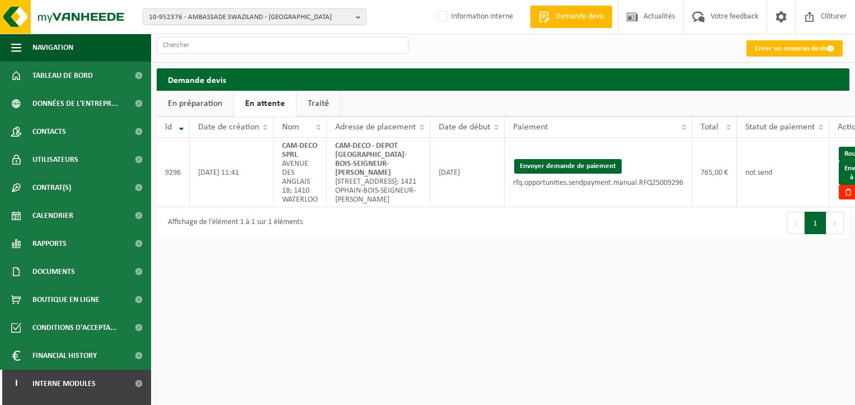
scroll to position [0, 30]
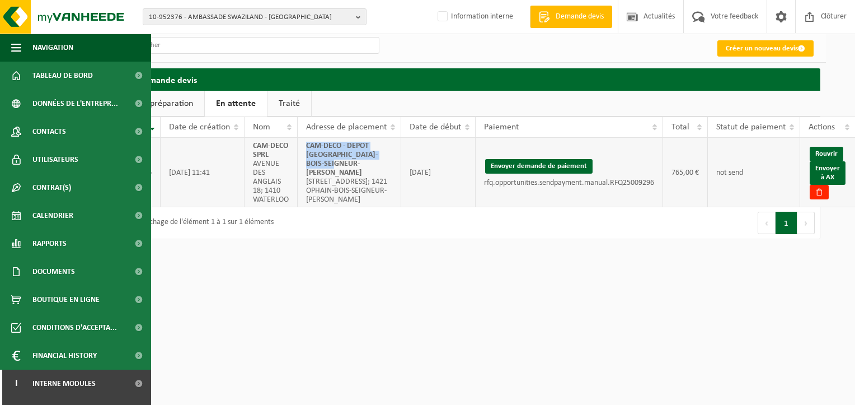
drag, startPoint x: 327, startPoint y: 165, endPoint x: 301, endPoint y: 149, distance: 30.3
click at [301, 149] on td "CAM-DECO - DEPOT [GEOGRAPHIC_DATA]-BOIS-SEIGNEUR-ISAAC [STREET_ADDRESS]; 1421 O…" at bounding box center [350, 172] width 104 height 69
copy strong "CAM-DECO - DEPOT [GEOGRAPHIC_DATA]-BOIS-SEIGNEUR-[PERSON_NAME]"
click at [837, 175] on link "Envoyer à AX" at bounding box center [828, 173] width 36 height 24
